Goal: Information Seeking & Learning: Learn about a topic

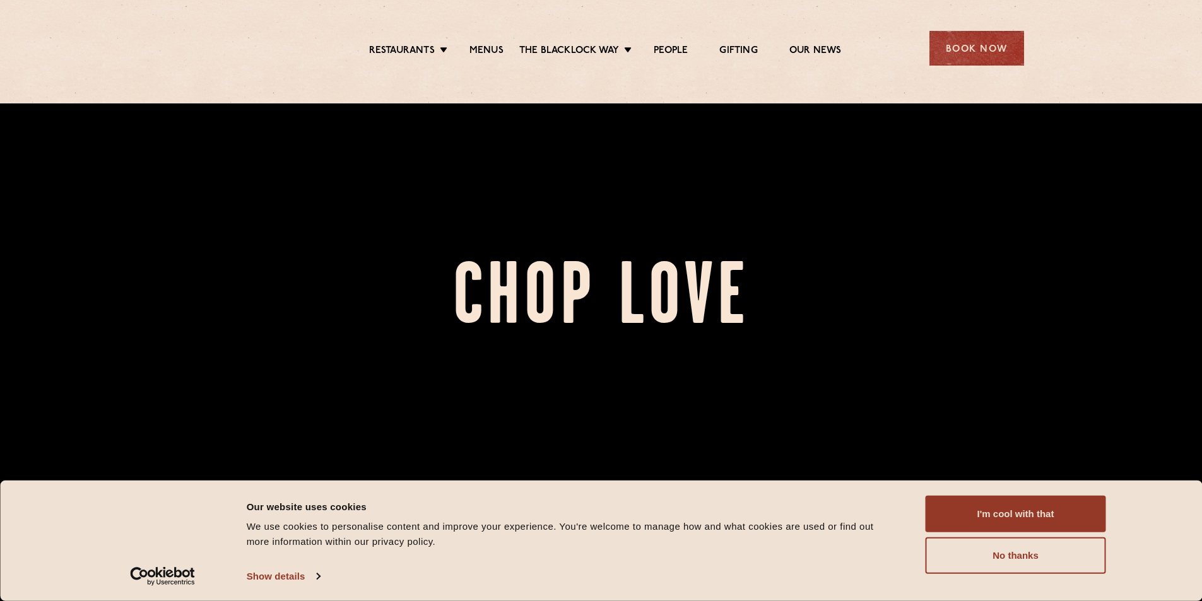
scroll to position [38, 0]
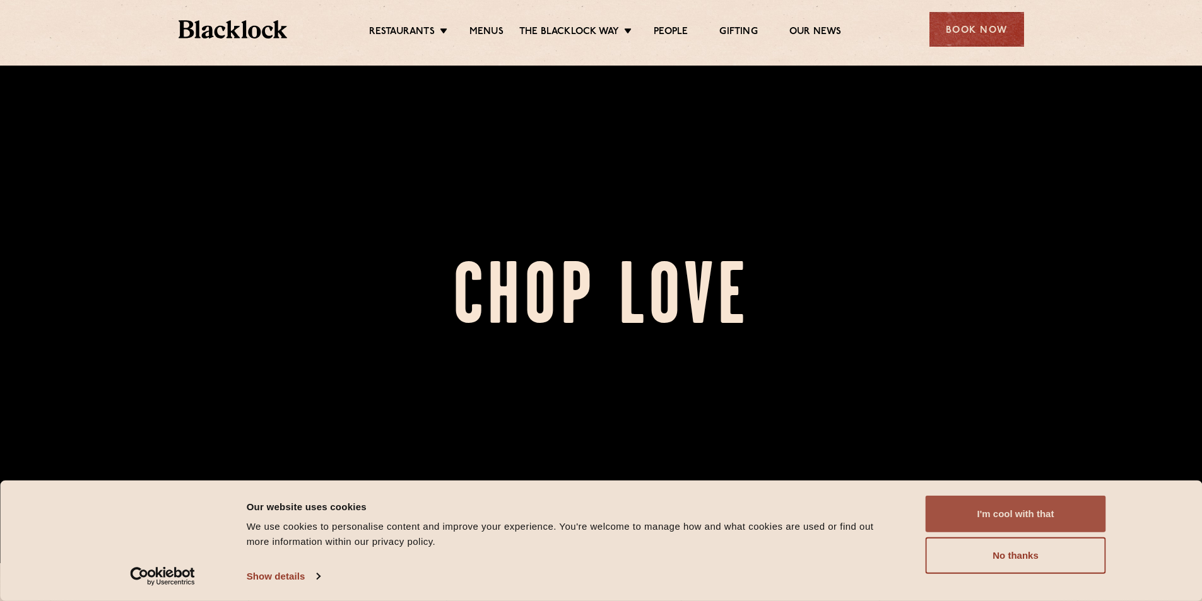
click at [1018, 510] on button "I'm cool with that" at bounding box center [1015, 514] width 180 height 37
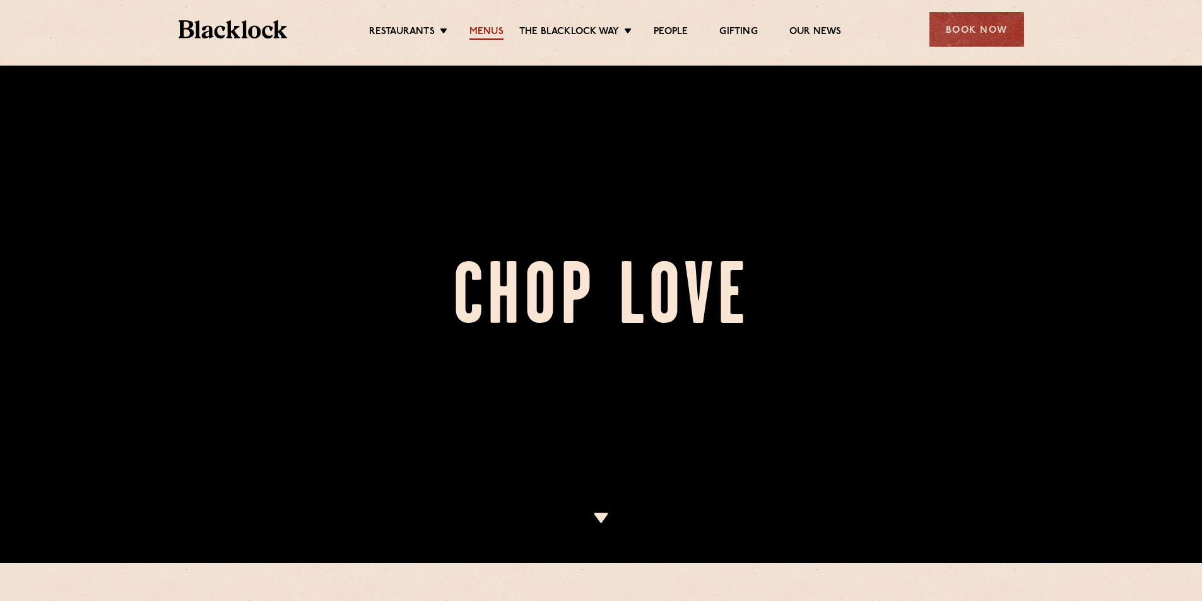
click at [493, 29] on link "Menus" at bounding box center [486, 33] width 34 height 14
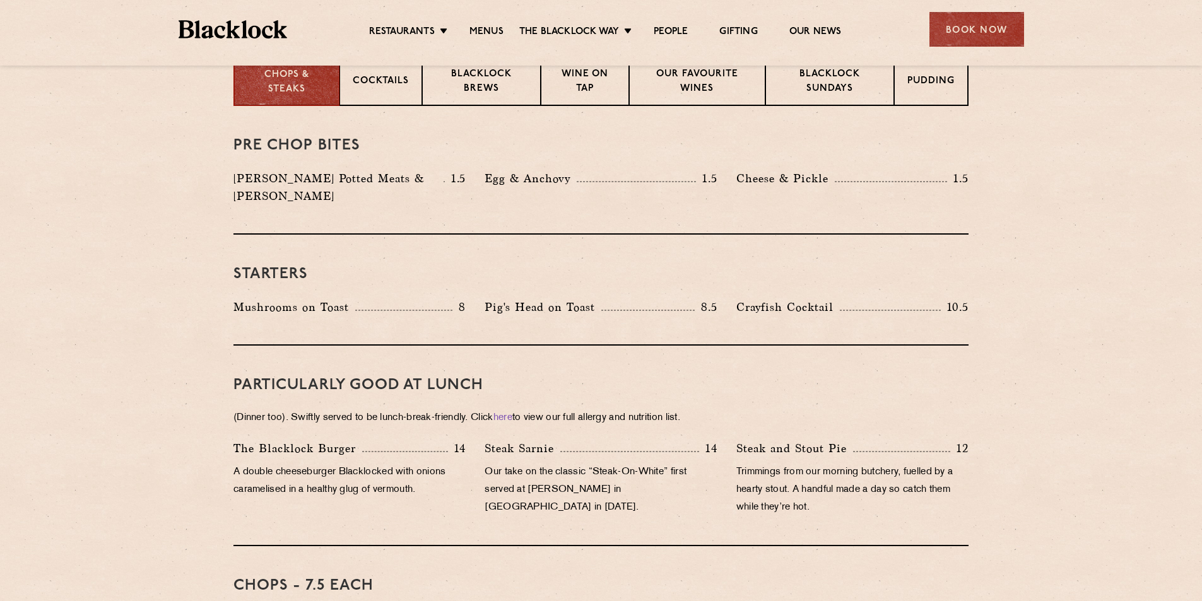
scroll to position [578, 0]
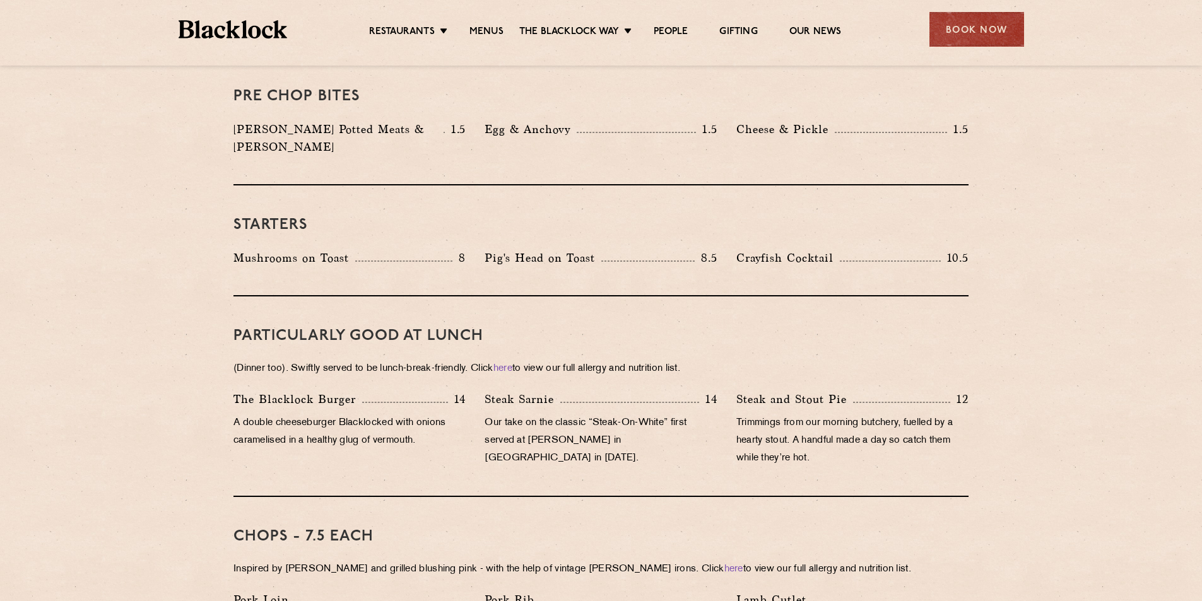
click at [364, 122] on p "[PERSON_NAME] Potted Meats & [PERSON_NAME]" at bounding box center [338, 137] width 210 height 35
click at [385, 129] on p "[PERSON_NAME] Potted Meats & [PERSON_NAME]" at bounding box center [338, 137] width 210 height 35
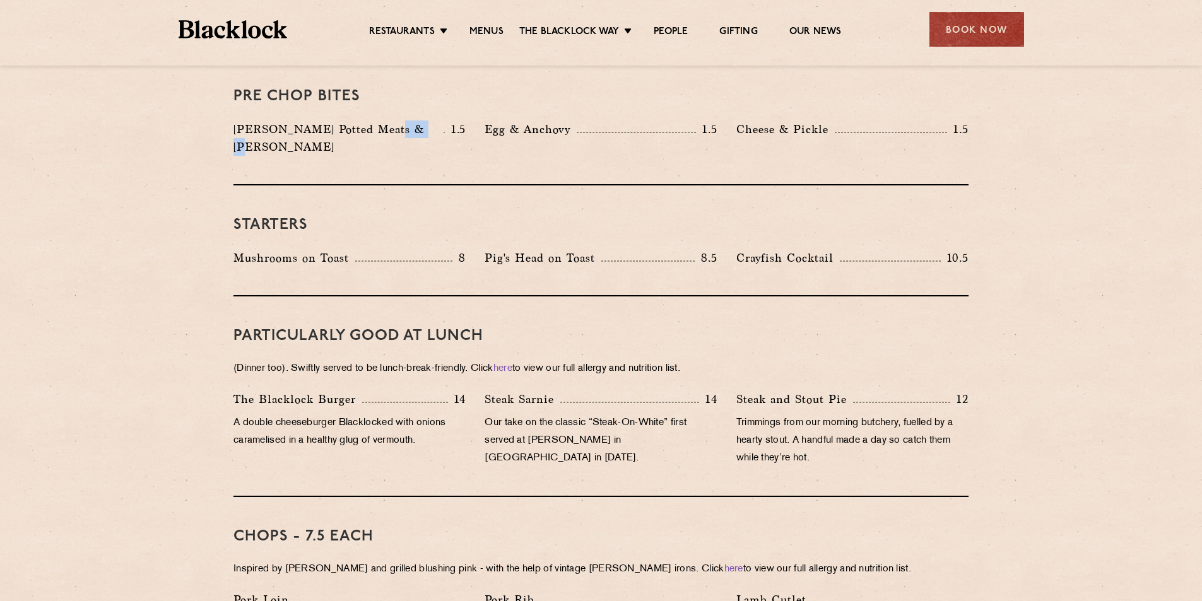
click at [385, 129] on p "[PERSON_NAME] Potted Meats & [PERSON_NAME]" at bounding box center [338, 137] width 210 height 35
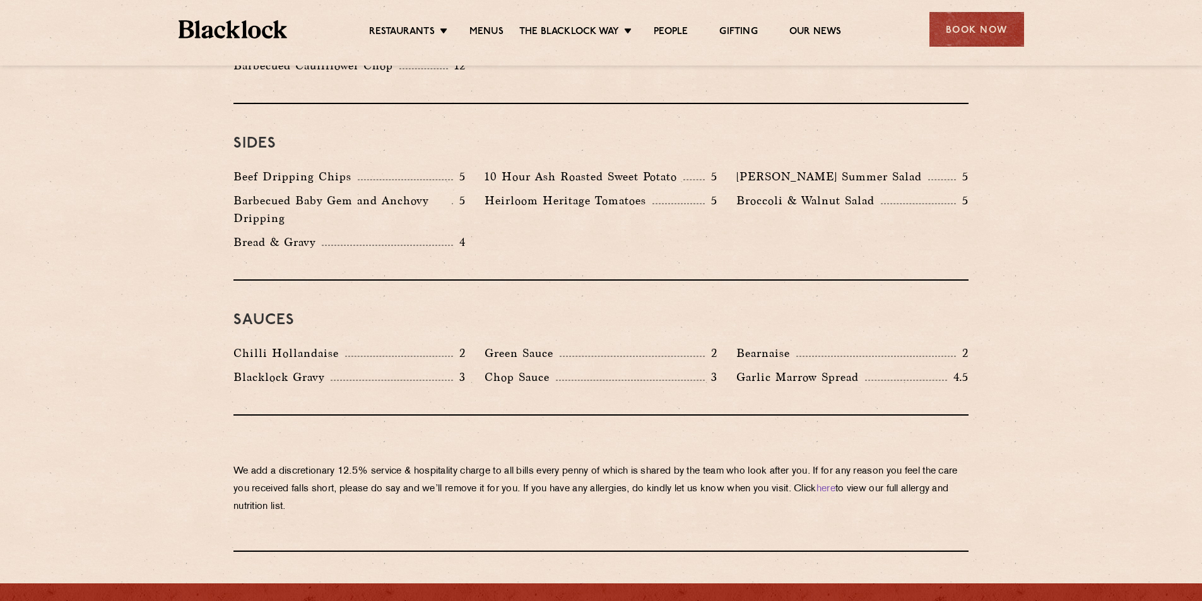
scroll to position [1898, 0]
